Goal: Information Seeking & Learning: Understand process/instructions

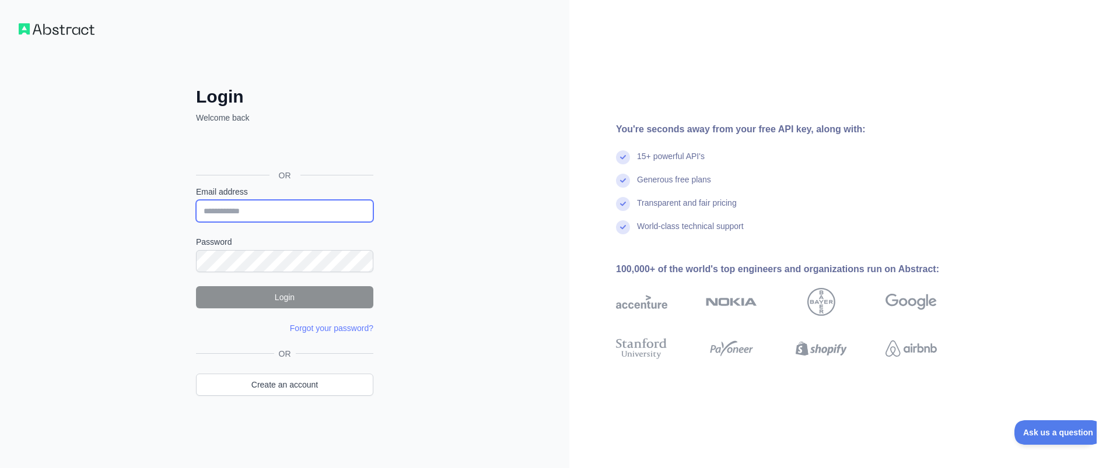
click at [267, 218] on input "Email address" at bounding box center [284, 211] width 177 height 22
click at [288, 154] on div "Sign in with Google. Opens in new tab" at bounding box center [283, 149] width 175 height 26
click at [272, 152] on div "Sign in with Google. Opens in new tab" at bounding box center [283, 149] width 175 height 26
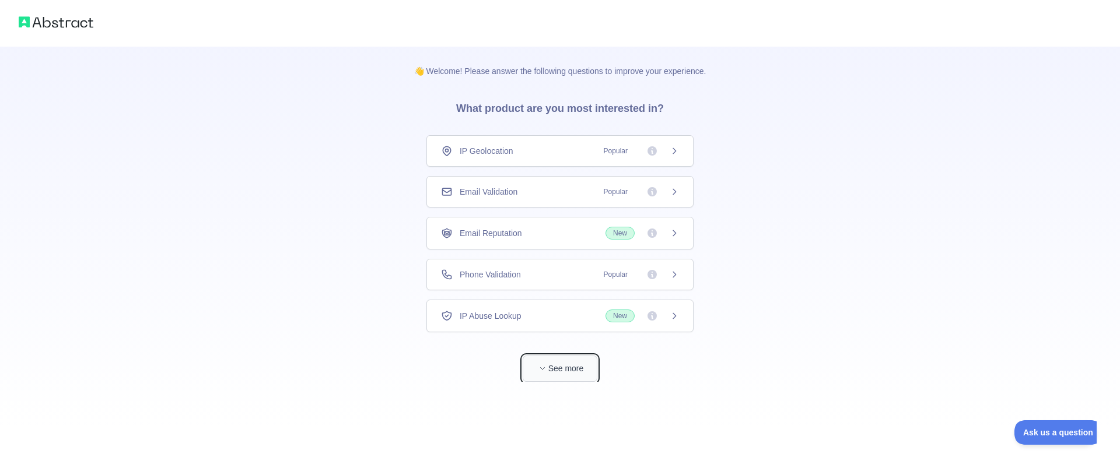
click at [545, 366] on span "button" at bounding box center [542, 369] width 12 height 12
click at [487, 275] on span "Phone Validation" at bounding box center [490, 275] width 61 height 12
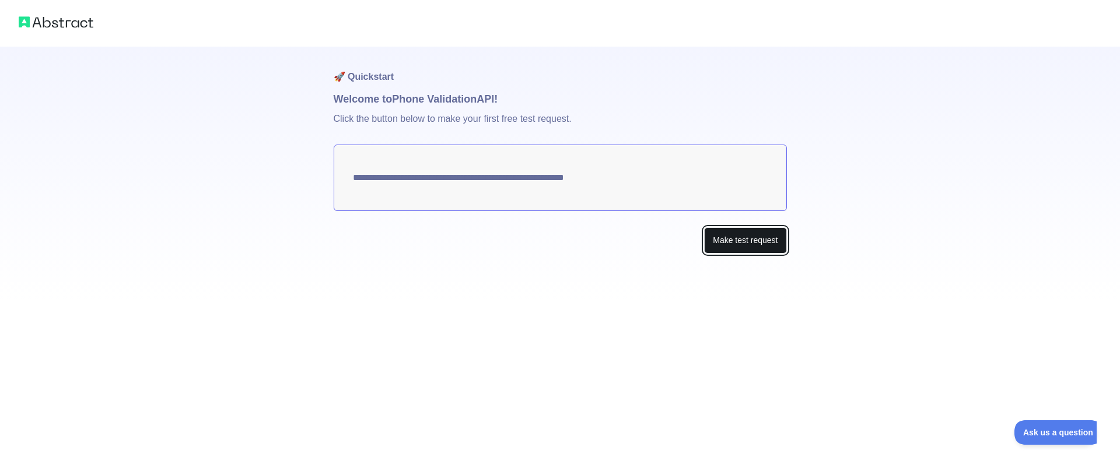
click at [742, 247] on button "Make test request" at bounding box center [745, 240] width 82 height 26
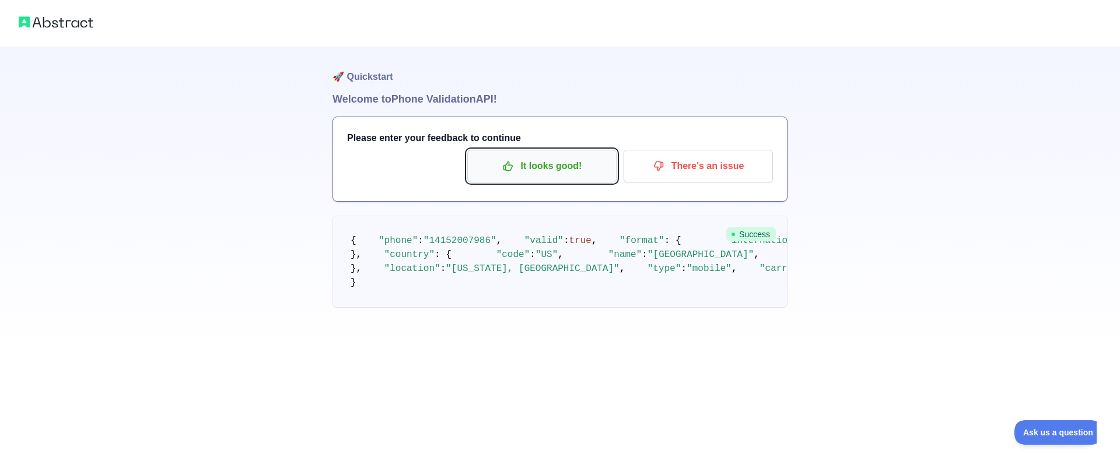
click at [550, 164] on p "It looks good!" at bounding box center [542, 166] width 132 height 20
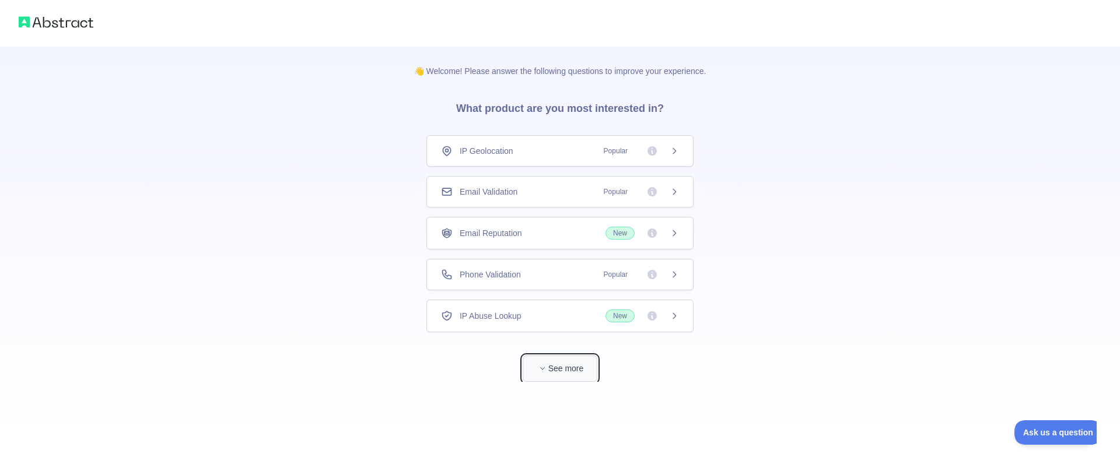
click at [588, 366] on button "See more" at bounding box center [559, 369] width 75 height 26
click at [676, 150] on icon at bounding box center [673, 150] width 9 height 9
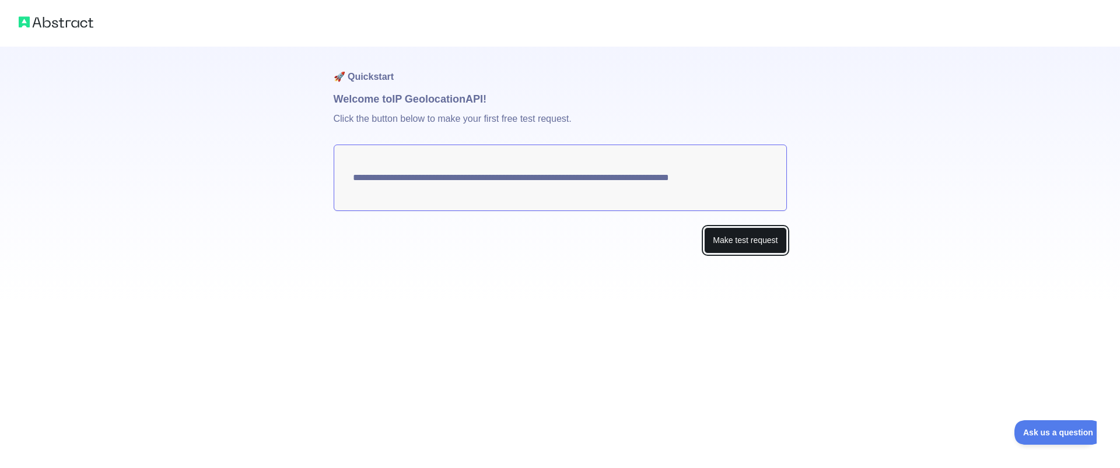
click at [745, 240] on button "Make test request" at bounding box center [745, 240] width 82 height 26
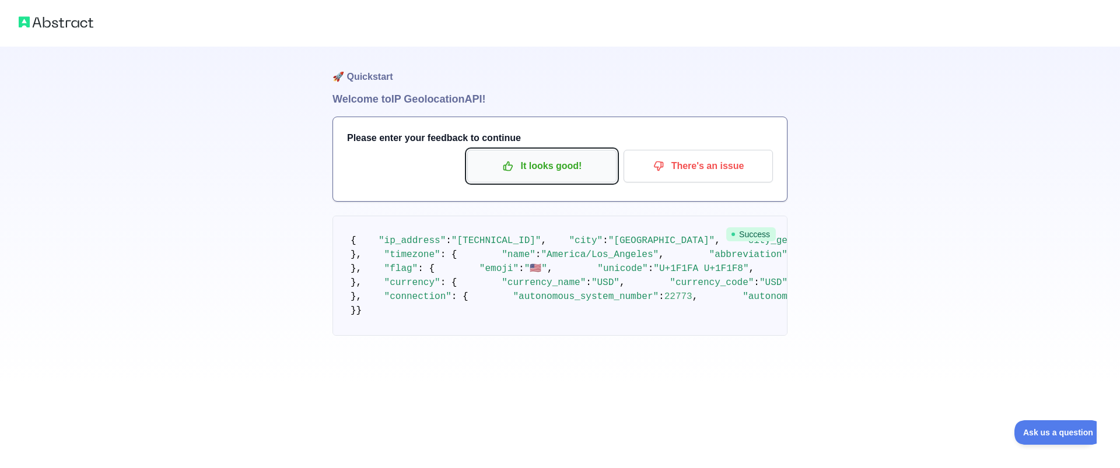
click at [577, 164] on p "It looks good!" at bounding box center [542, 166] width 132 height 20
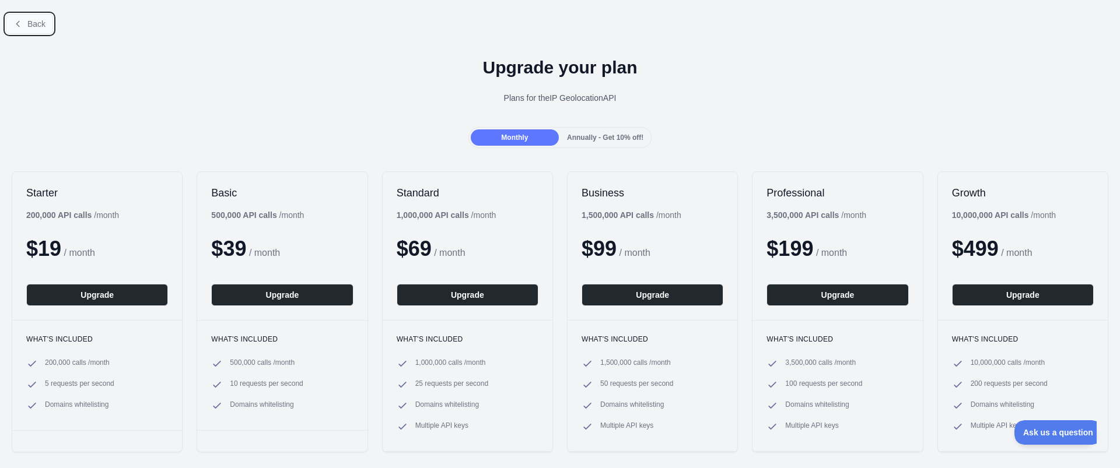
click at [24, 22] on button "Back" at bounding box center [29, 24] width 47 height 20
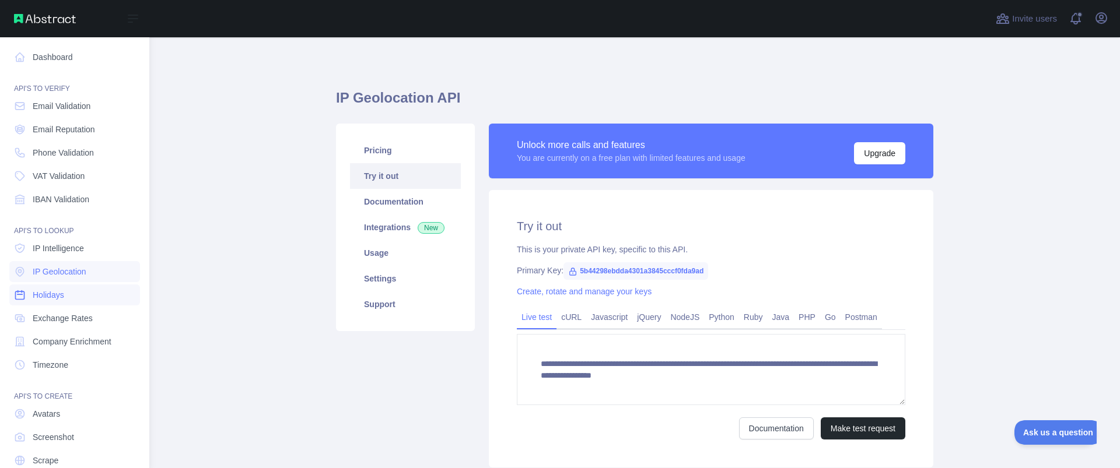
scroll to position [45, 0]
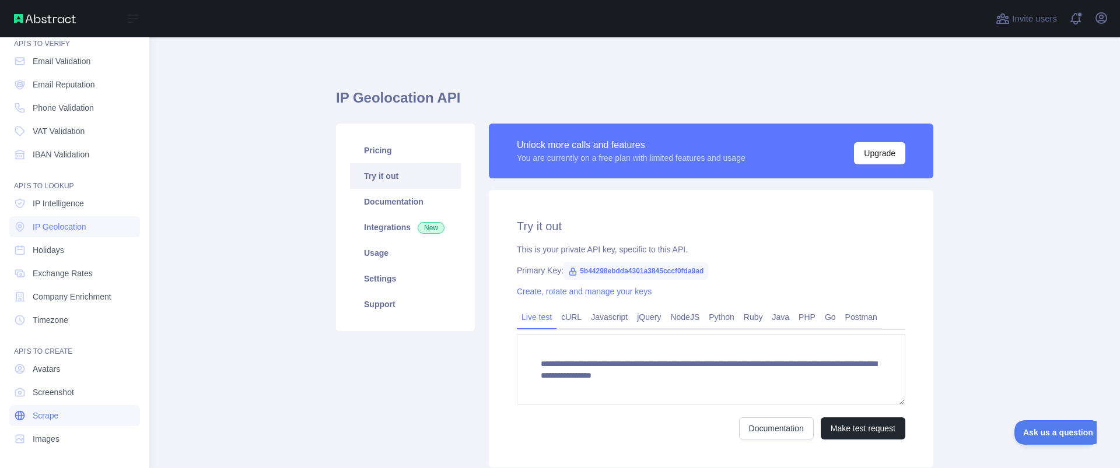
click at [45, 418] on span "Scrape" at bounding box center [46, 416] width 26 height 12
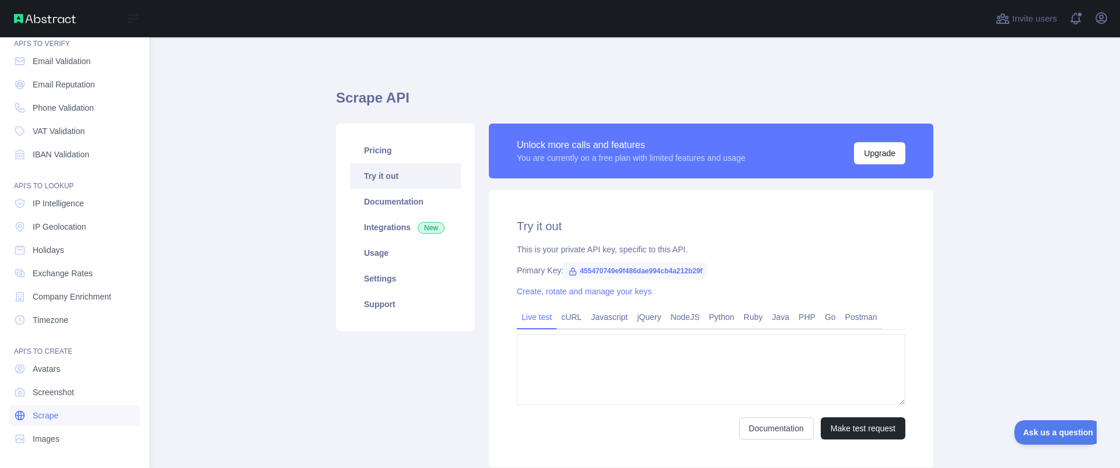
type textarea "**********"
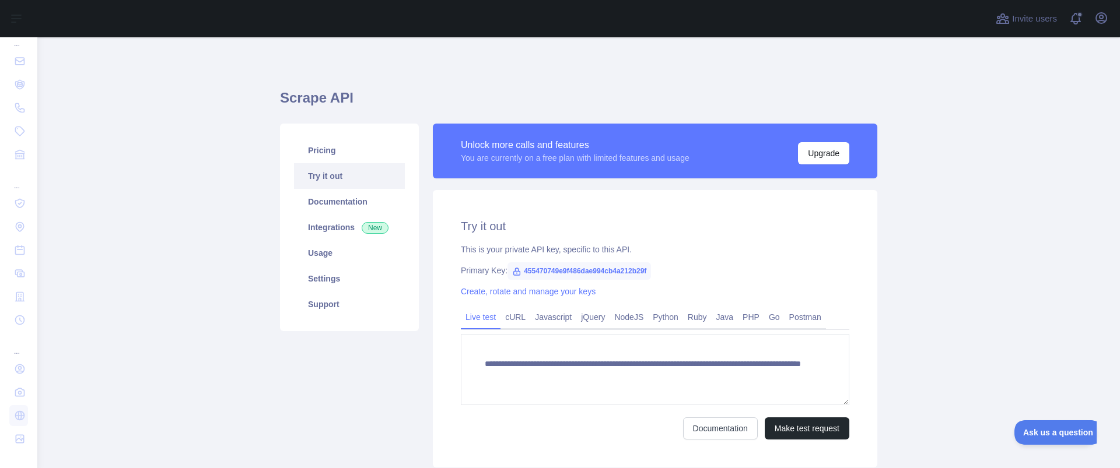
click at [525, 270] on span "455470749e9f486dae994cb4a212b29f" at bounding box center [578, 270] width 143 height 17
drag, startPoint x: 525, startPoint y: 270, endPoint x: 723, endPoint y: 269, distance: 198.3
drag, startPoint x: 512, startPoint y: 269, endPoint x: 657, endPoint y: 272, distance: 144.6
click at [657, 272] on div "Primary Key: 455470749e9f486dae994cb4a212b29f" at bounding box center [655, 271] width 388 height 12
copy span "455470749e9f486dae994cb4a212b29f"
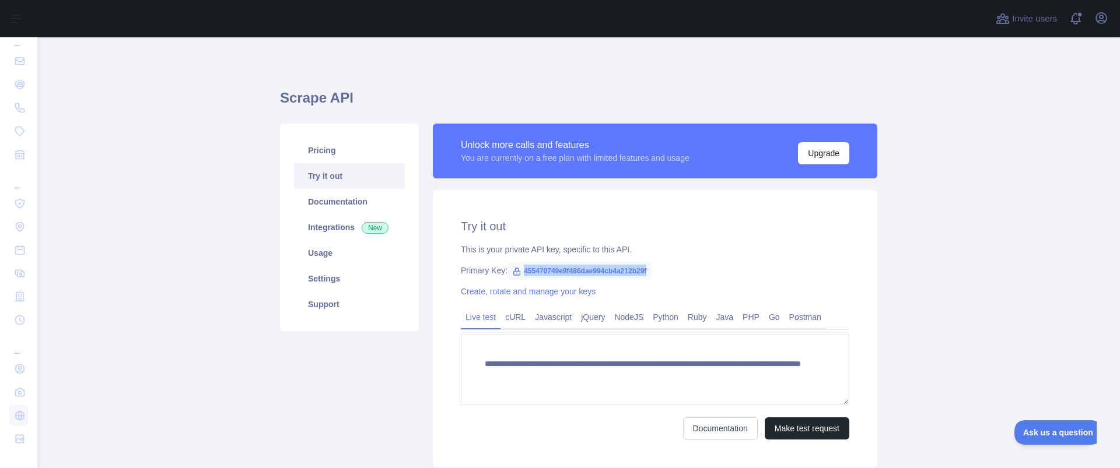
copy span "455470749e9f486dae994cb4a212b29f"
click at [645, 215] on div "**********" at bounding box center [655, 329] width 444 height 278
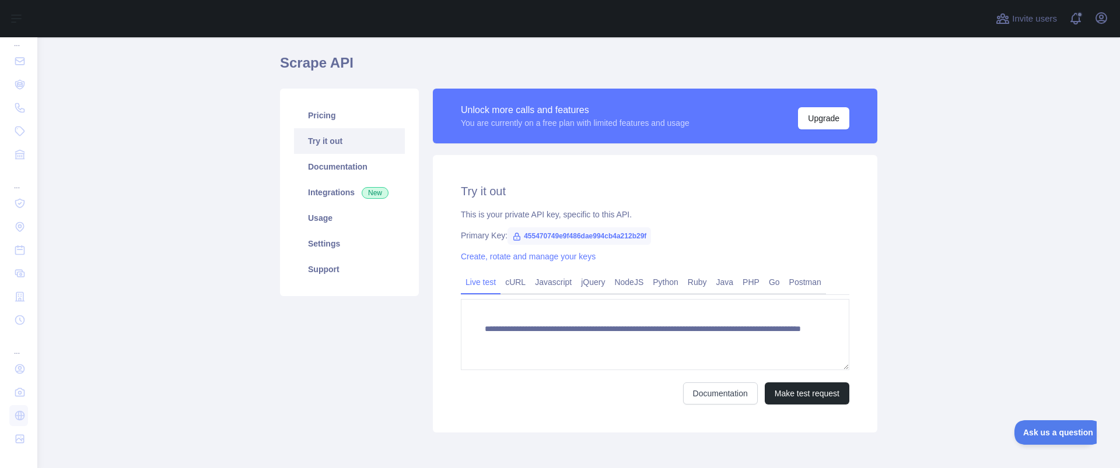
scroll to position [70, 0]
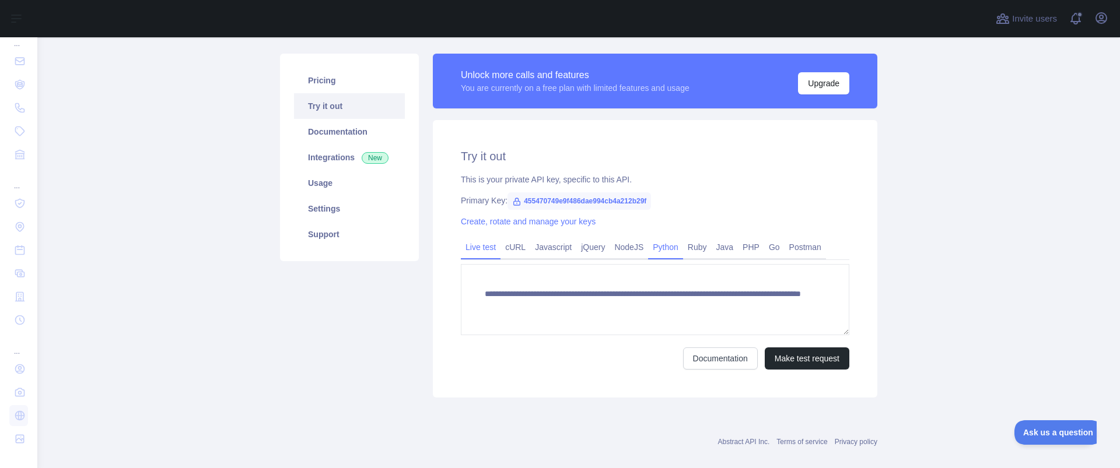
click at [662, 244] on link "Python" at bounding box center [665, 247] width 35 height 19
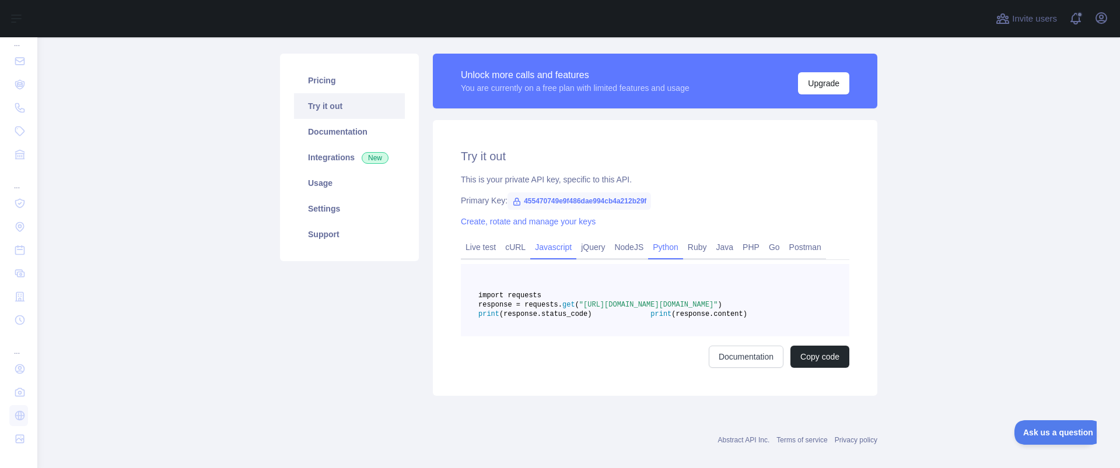
click at [554, 250] on link "Javascript" at bounding box center [553, 247] width 46 height 19
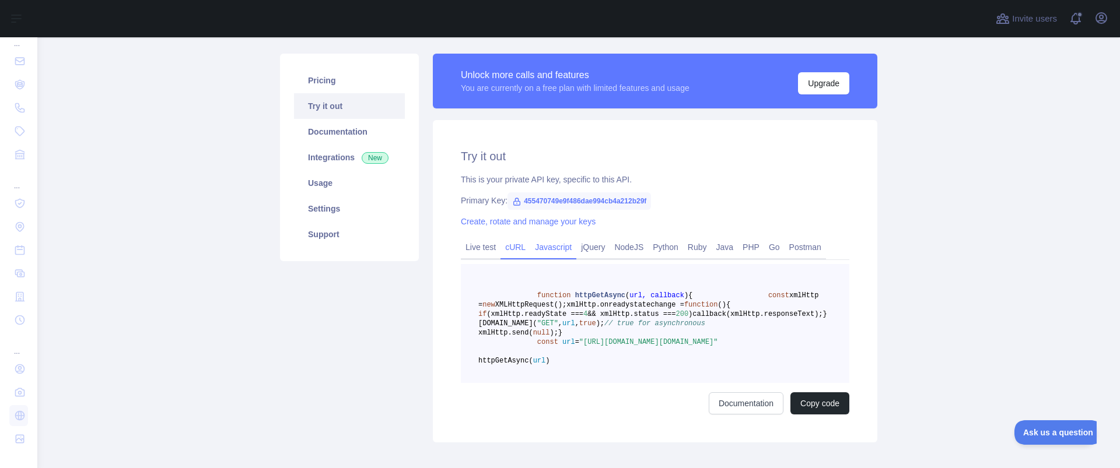
click at [512, 248] on link "cURL" at bounding box center [515, 247] width 30 height 19
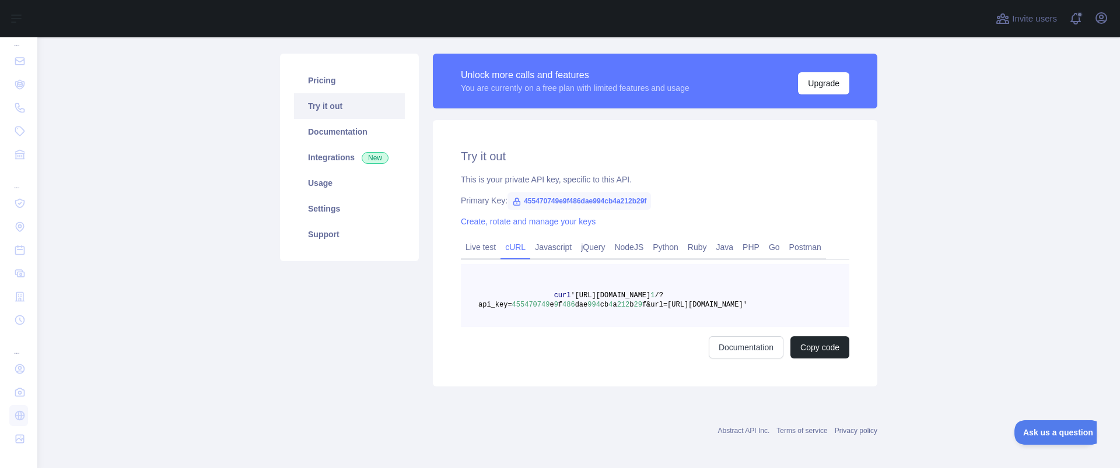
drag, startPoint x: 510, startPoint y: 283, endPoint x: 806, endPoint y: 305, distance: 296.4
click at [806, 305] on pre "curl '[URL][DOMAIN_NAME] 1 /?api_key= 455470749 e 9 f 486 dae 994 cb 4 a 212 b …" at bounding box center [655, 295] width 388 height 63
click at [811, 352] on button "Copy code" at bounding box center [819, 347] width 59 height 22
click at [224, 147] on main "Scrape API Pricing Try it out Documentation Integrations New Usage Settings Sup…" at bounding box center [578, 252] width 1082 height 431
click at [164, 185] on main "Scrape API Pricing Try it out Documentation Integrations New Usage Settings Sup…" at bounding box center [578, 252] width 1082 height 431
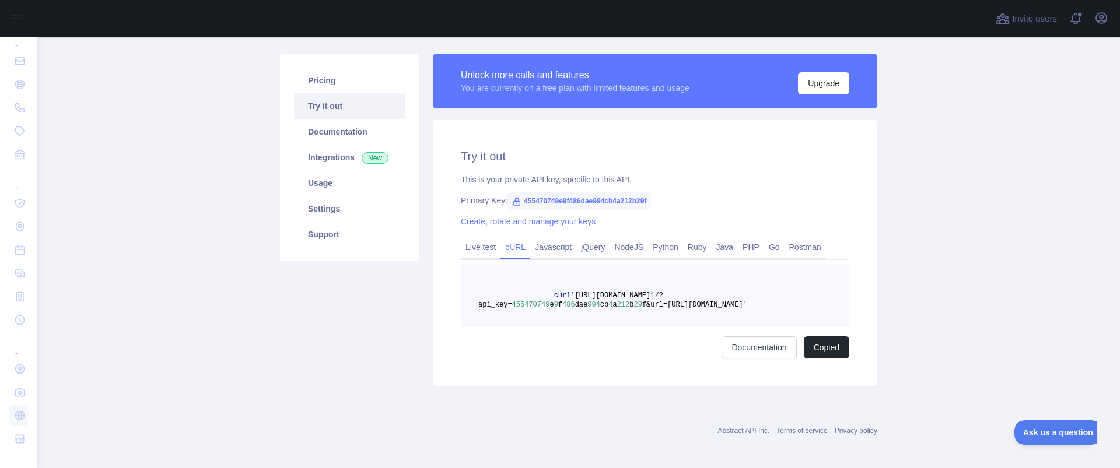
click at [149, 159] on main "Scrape API Pricing Try it out Documentation Integrations New Usage Settings Sup…" at bounding box center [578, 252] width 1082 height 431
click at [473, 245] on link "Live test" at bounding box center [481, 247] width 40 height 19
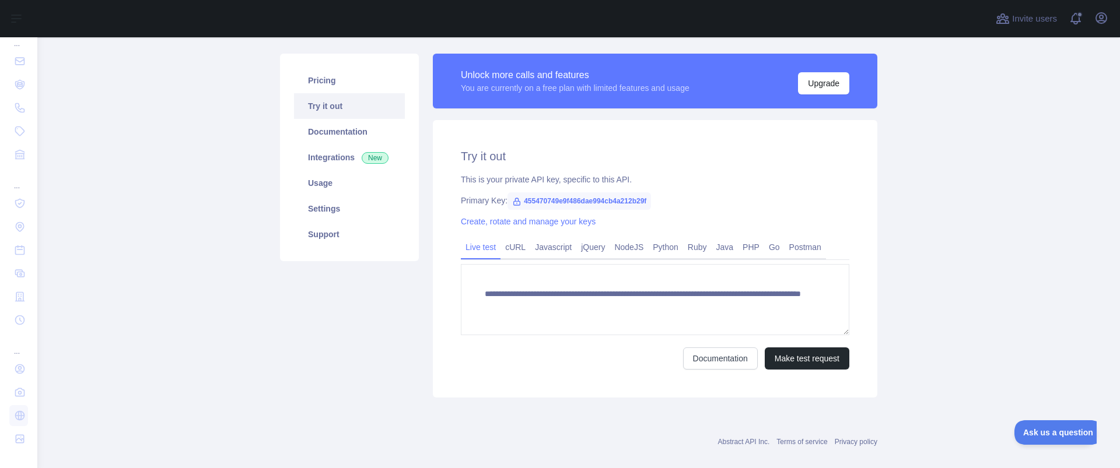
scroll to position [0, 0]
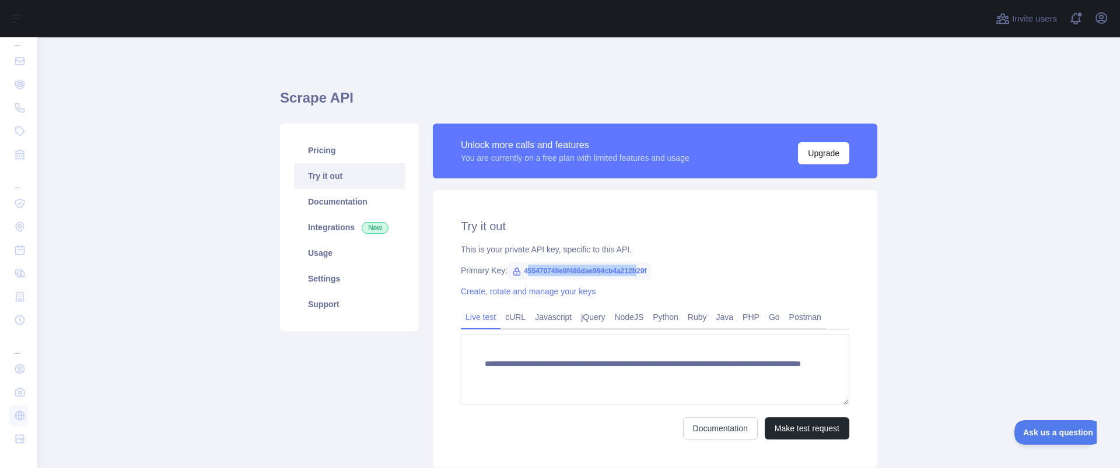
drag, startPoint x: 528, startPoint y: 268, endPoint x: 661, endPoint y: 262, distance: 133.1
click at [643, 262] on span "455470749e9f486dae994cb4a212b29f" at bounding box center [578, 270] width 143 height 17
drag, startPoint x: 648, startPoint y: 268, endPoint x: 524, endPoint y: 274, distance: 124.3
click at [524, 274] on span "455470749e9f486dae994cb4a212b29f" at bounding box center [578, 270] width 143 height 17
copy span "455470749e9f486dae994cb4a212b29f"
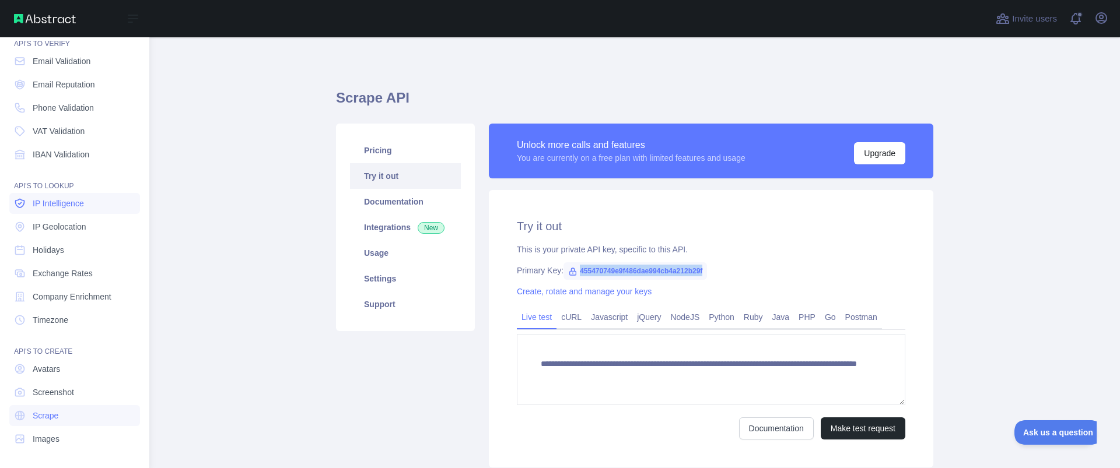
click at [60, 199] on span "IP Intelligence" at bounding box center [58, 204] width 51 height 12
click at [59, 204] on span "IP Intelligence" at bounding box center [58, 204] width 51 height 12
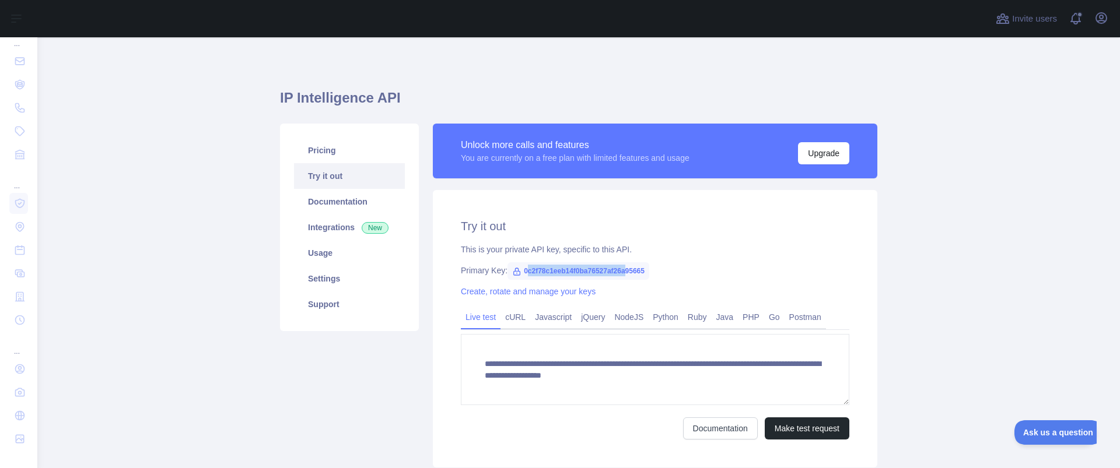
drag, startPoint x: 525, startPoint y: 269, endPoint x: 622, endPoint y: 271, distance: 96.8
click at [622, 271] on span "0c2f78c1eeb14f0ba76527af26a95665" at bounding box center [578, 270] width 142 height 17
drag, startPoint x: 643, startPoint y: 271, endPoint x: 518, endPoint y: 278, distance: 125.0
click at [518, 278] on span "0c2f78c1eeb14f0ba76527af26a95665" at bounding box center [578, 270] width 142 height 17
copy span "0c2f78c1eeb14f0ba76527af26a95665"
